Goal: Information Seeking & Learning: Check status

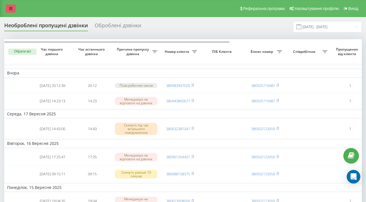
click at [7, 8] on link at bounding box center [11, 9] width 10 height 8
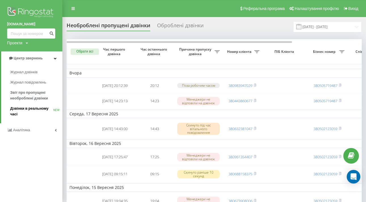
click at [33, 108] on span "Дзвінки в реальному часі" at bounding box center [31, 111] width 43 height 11
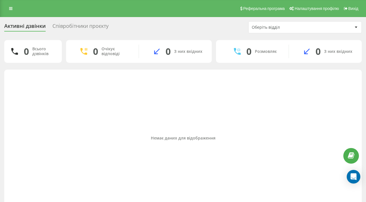
click at [98, 31] on div "Співробітники проєкту" at bounding box center [80, 27] width 56 height 9
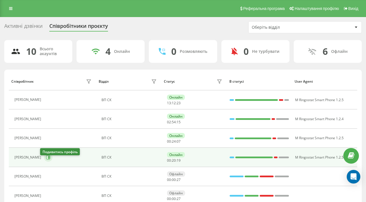
click at [46, 159] on icon at bounding box center [48, 157] width 5 height 5
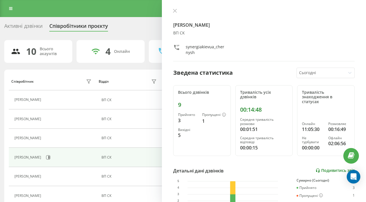
click at [328, 168] on link "Подивитись звіт" at bounding box center [335, 170] width 39 height 5
click at [329, 168] on link "Подивитись звіт" at bounding box center [335, 170] width 39 height 5
